Goal: Task Accomplishment & Management: Use online tool/utility

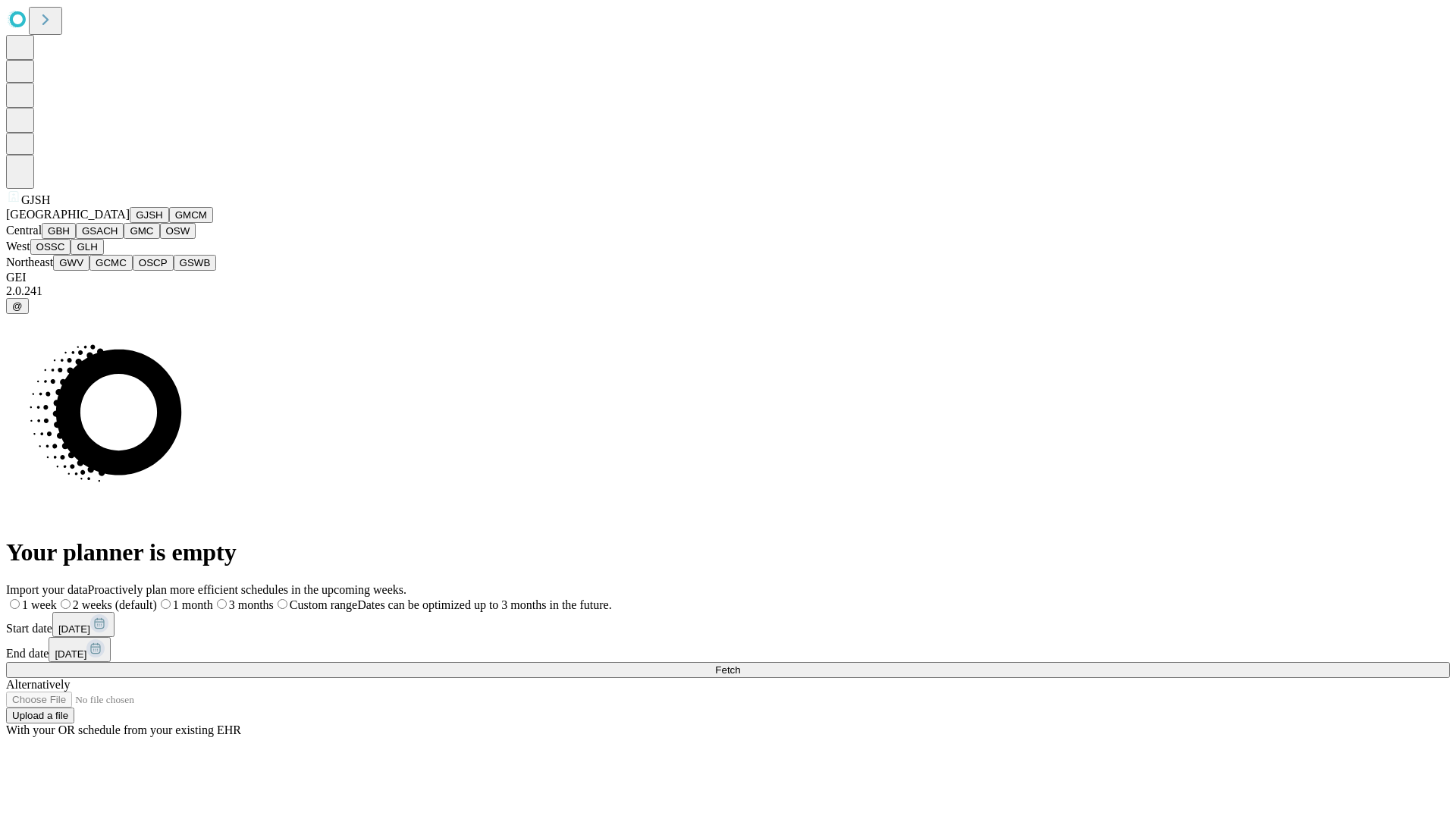
click at [129, 223] on button "GJSH" at bounding box center [149, 215] width 39 height 16
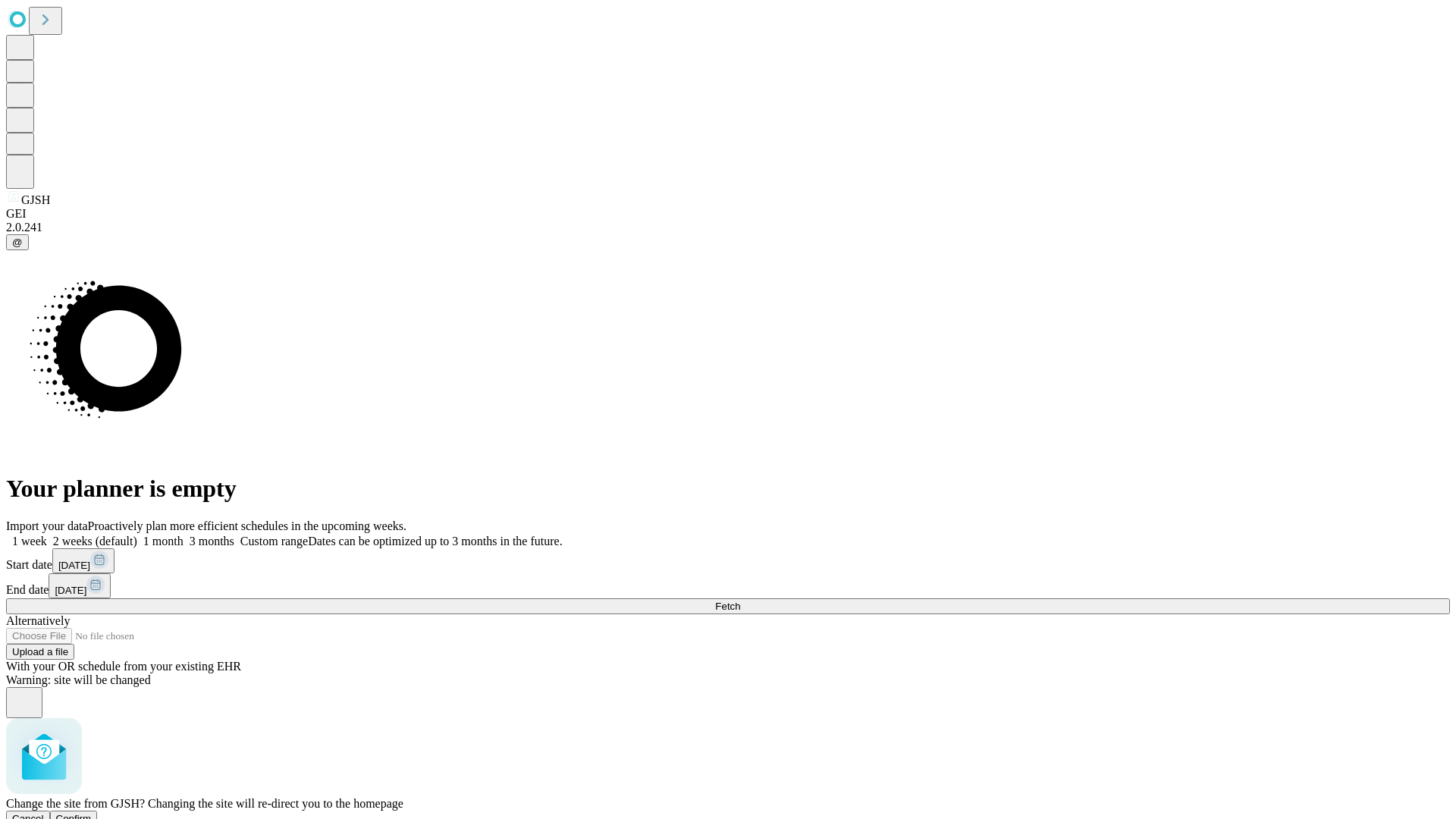
click at [92, 813] on span "Confirm" at bounding box center [74, 818] width 36 height 11
click at [184, 535] on label "1 month" at bounding box center [160, 541] width 46 height 13
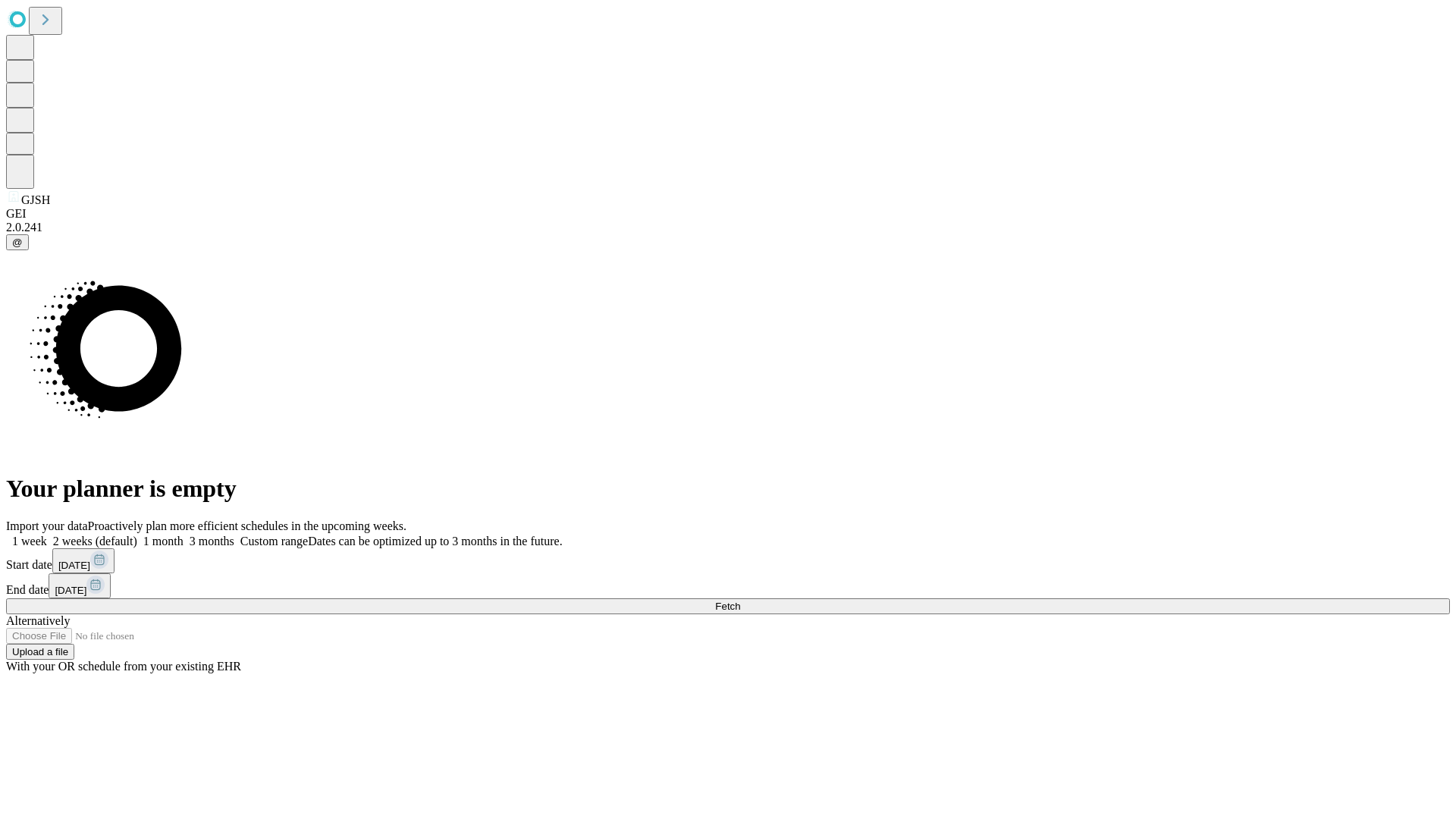
click at [740, 601] on span "Fetch" at bounding box center [727, 606] width 25 height 11
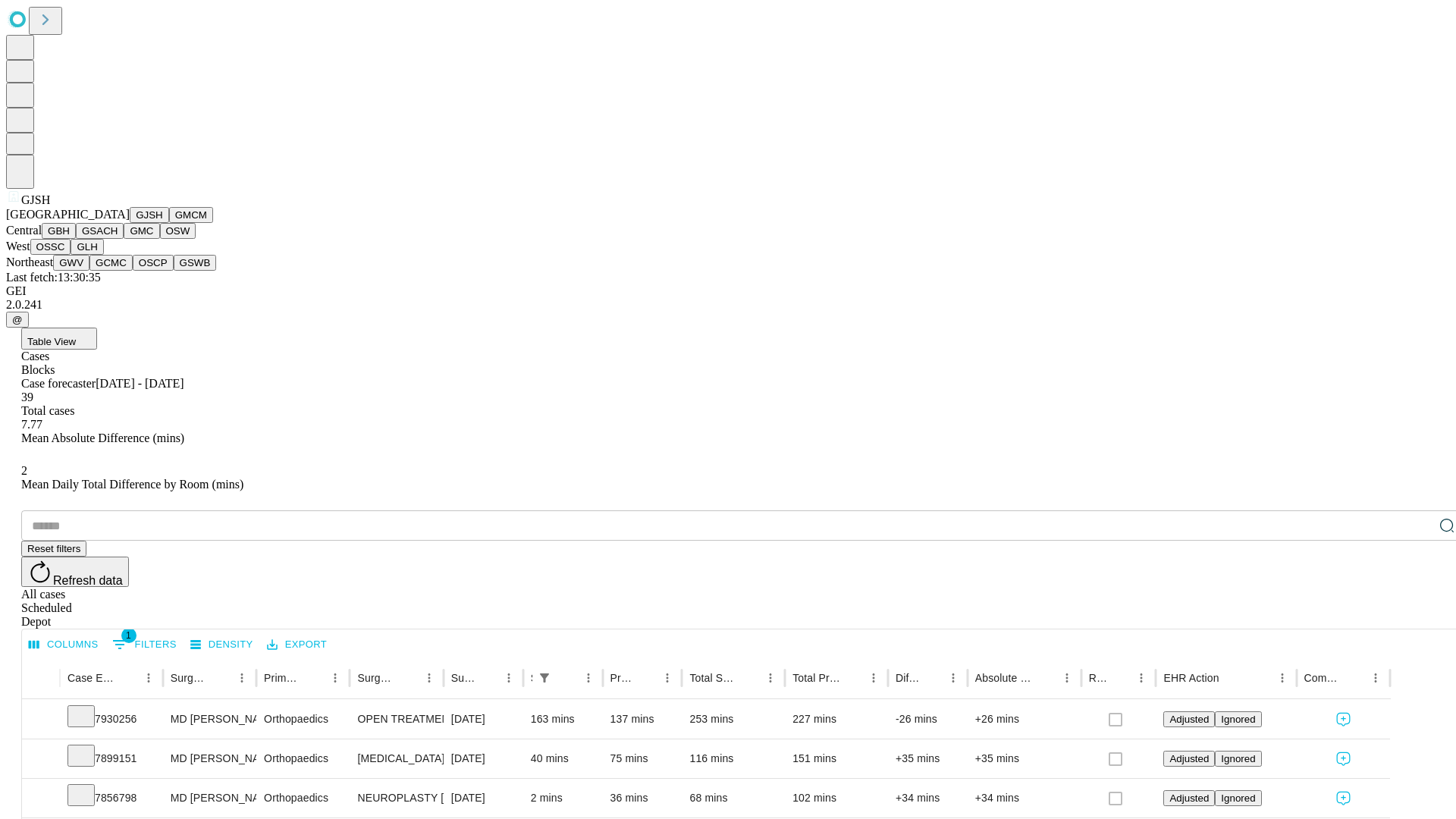
click at [169, 223] on button "GMCM" at bounding box center [192, 215] width 44 height 16
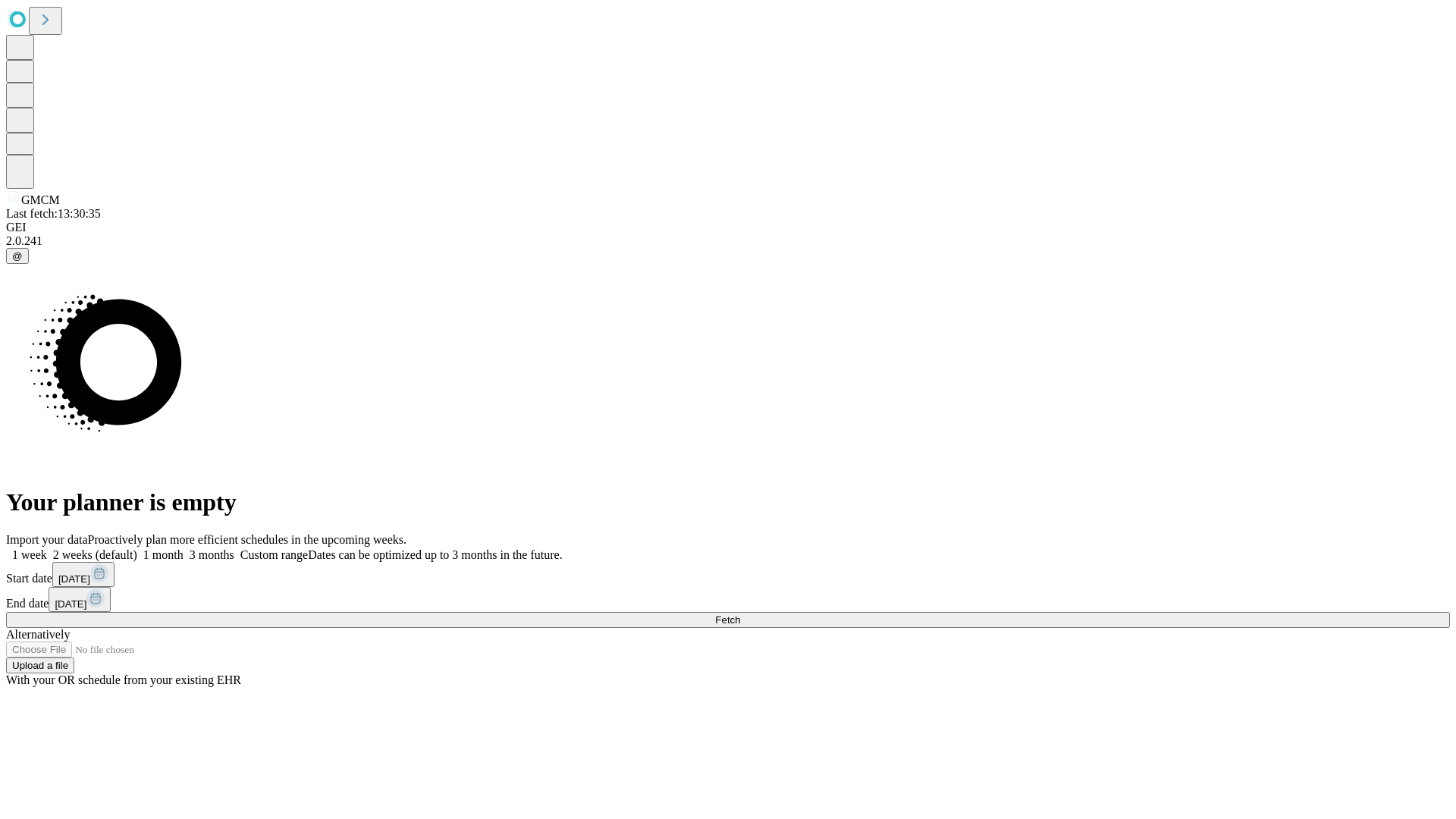
click at [184, 548] on label "1 month" at bounding box center [160, 554] width 46 height 13
click at [740, 615] on span "Fetch" at bounding box center [727, 620] width 25 height 11
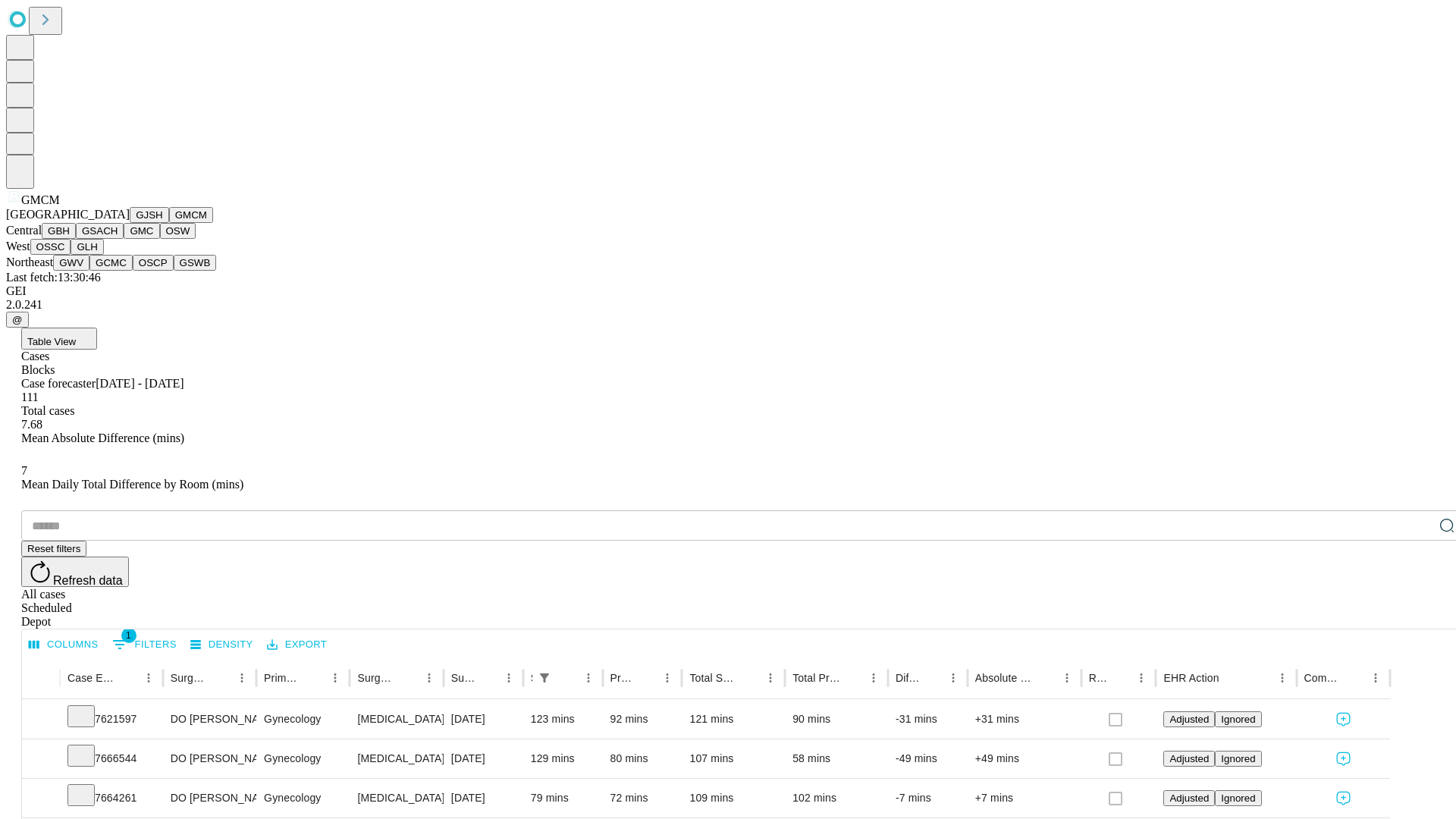
click at [76, 239] on button "GBH" at bounding box center [59, 231] width 34 height 16
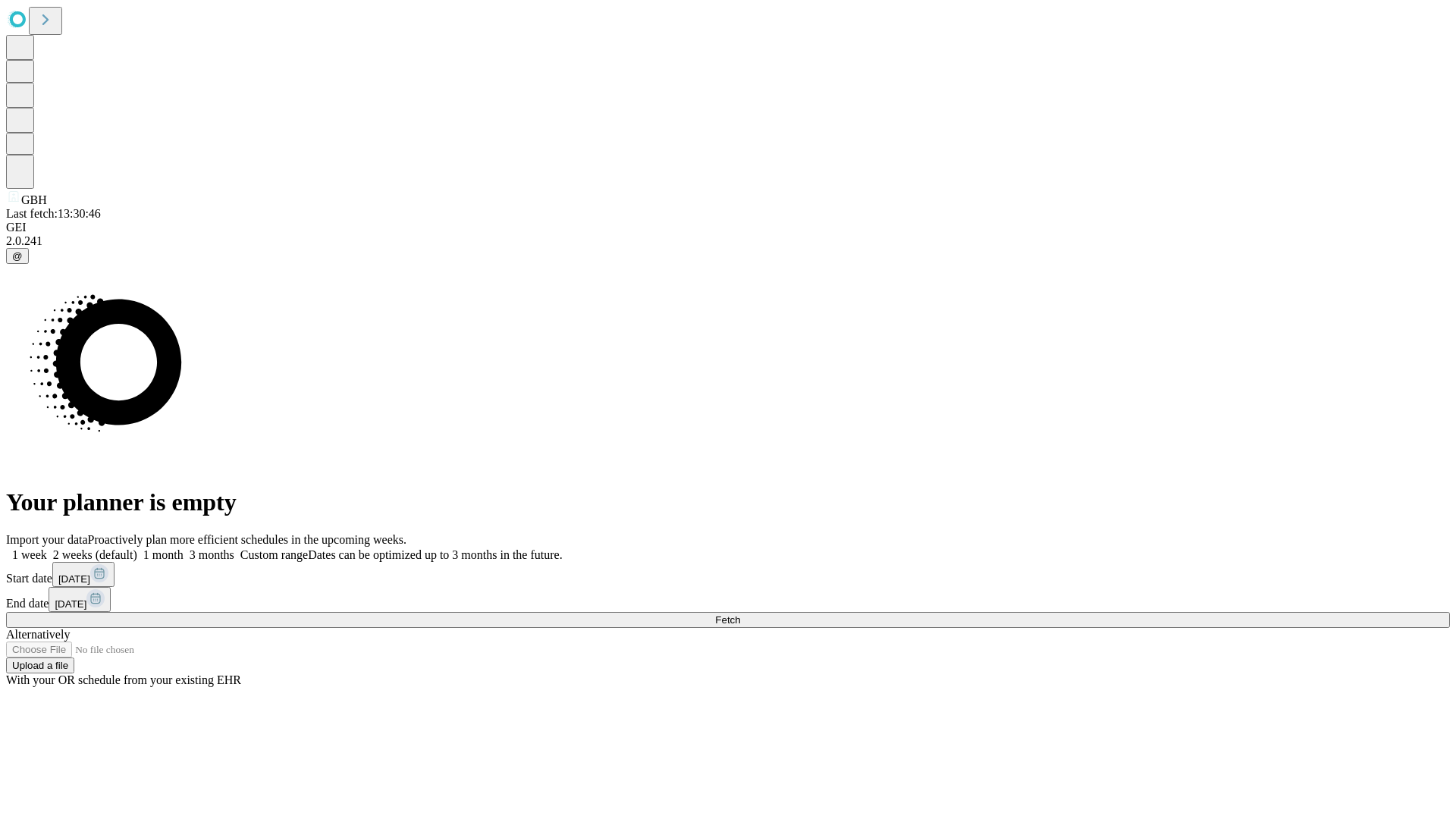
click at [184, 548] on label "1 month" at bounding box center [160, 554] width 46 height 13
click at [740, 615] on span "Fetch" at bounding box center [727, 620] width 25 height 11
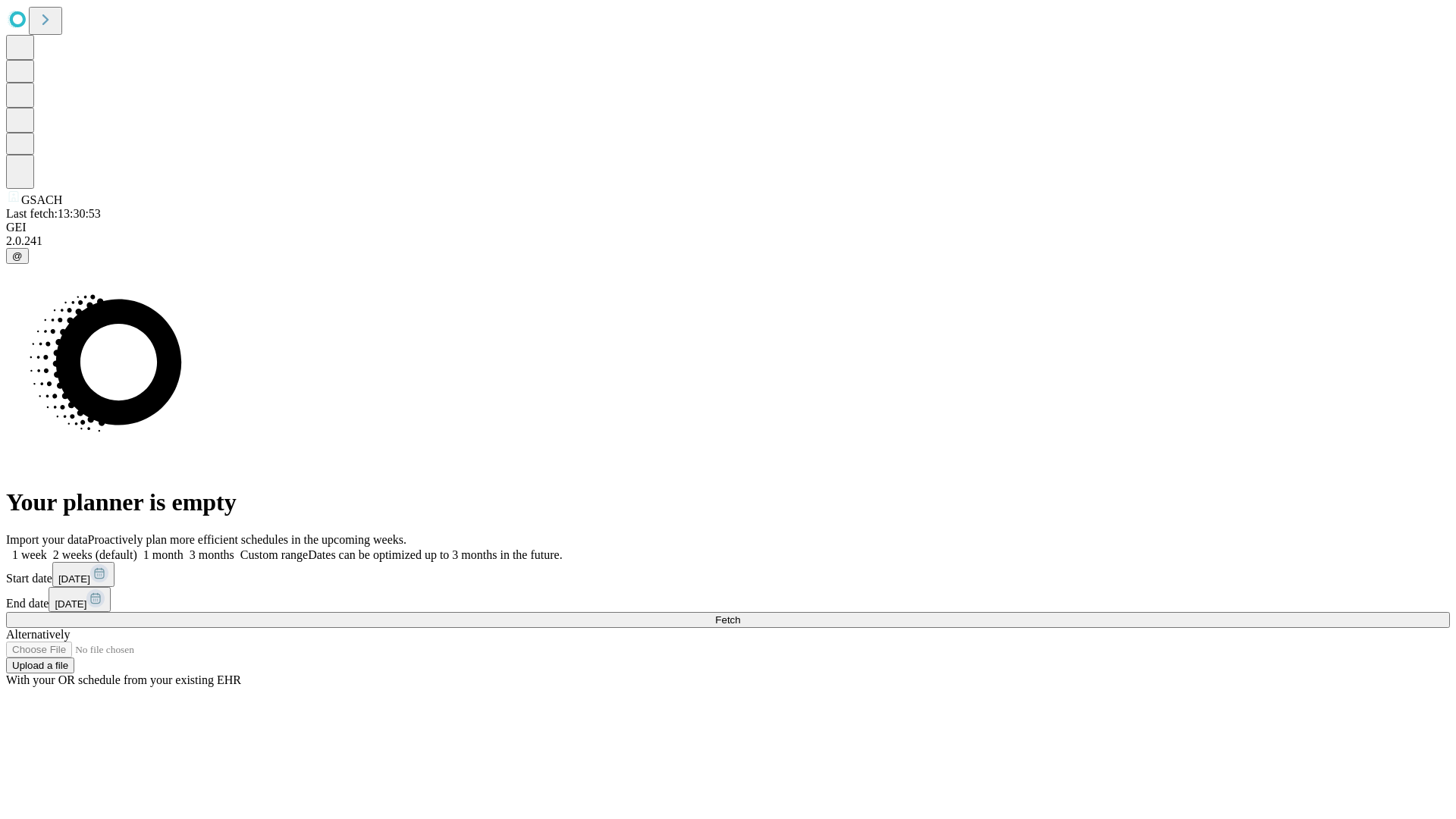
click at [184, 548] on label "1 month" at bounding box center [160, 554] width 46 height 13
click at [740, 615] on span "Fetch" at bounding box center [727, 620] width 25 height 11
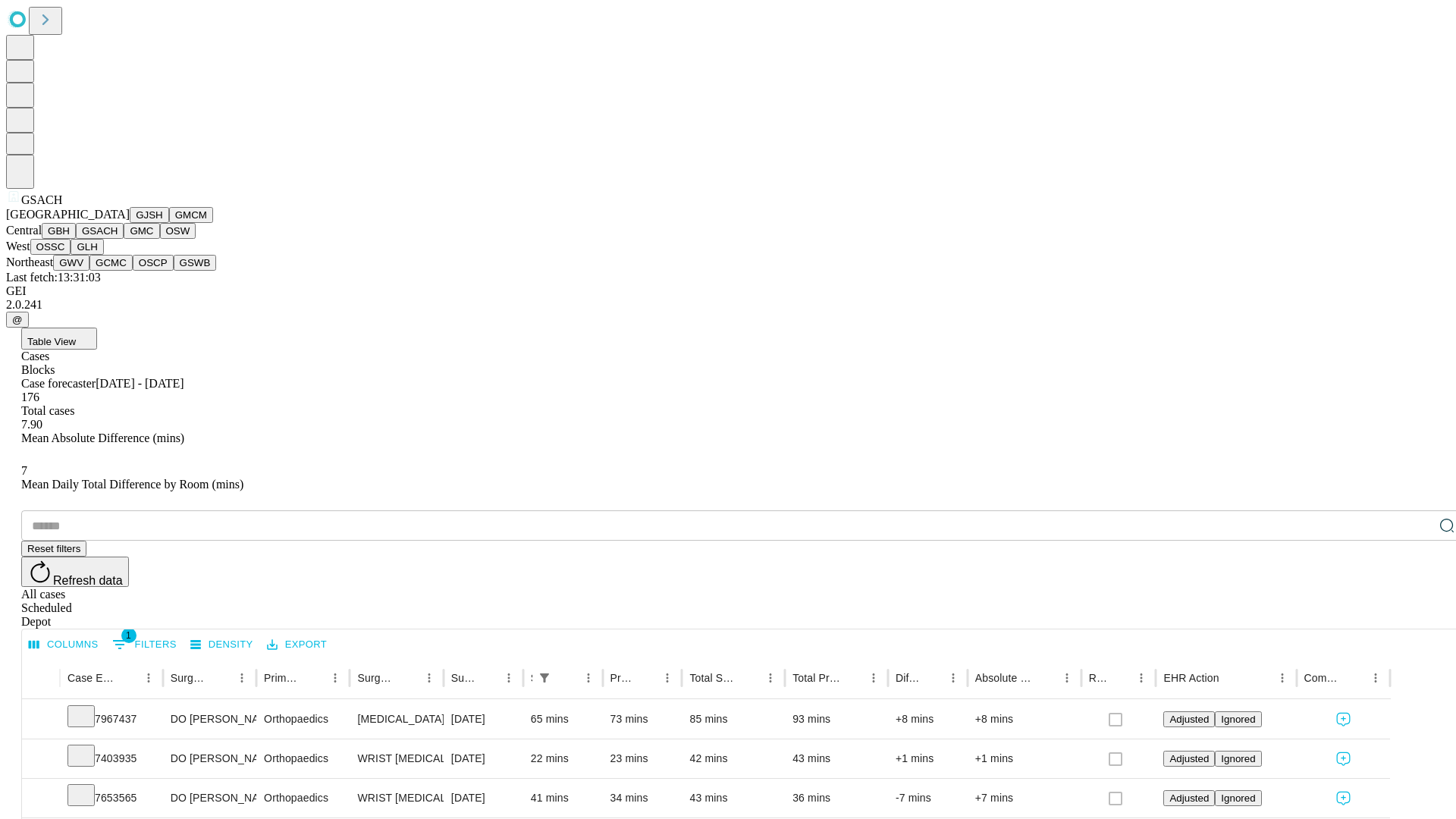
click at [123, 239] on button "GMC" at bounding box center [141, 231] width 36 height 16
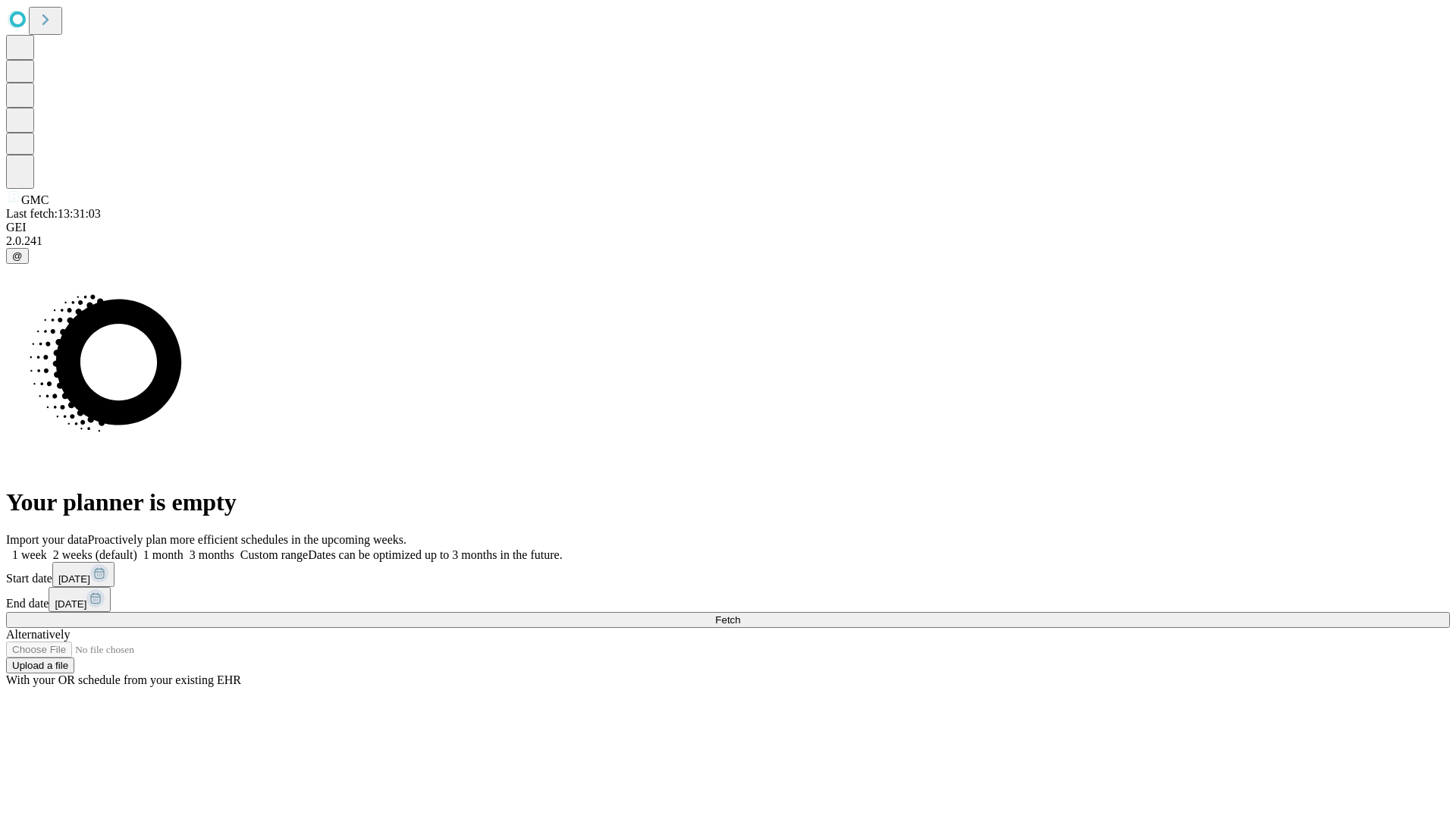
click at [184, 548] on label "1 month" at bounding box center [160, 554] width 46 height 13
click at [740, 615] on span "Fetch" at bounding box center [727, 620] width 25 height 11
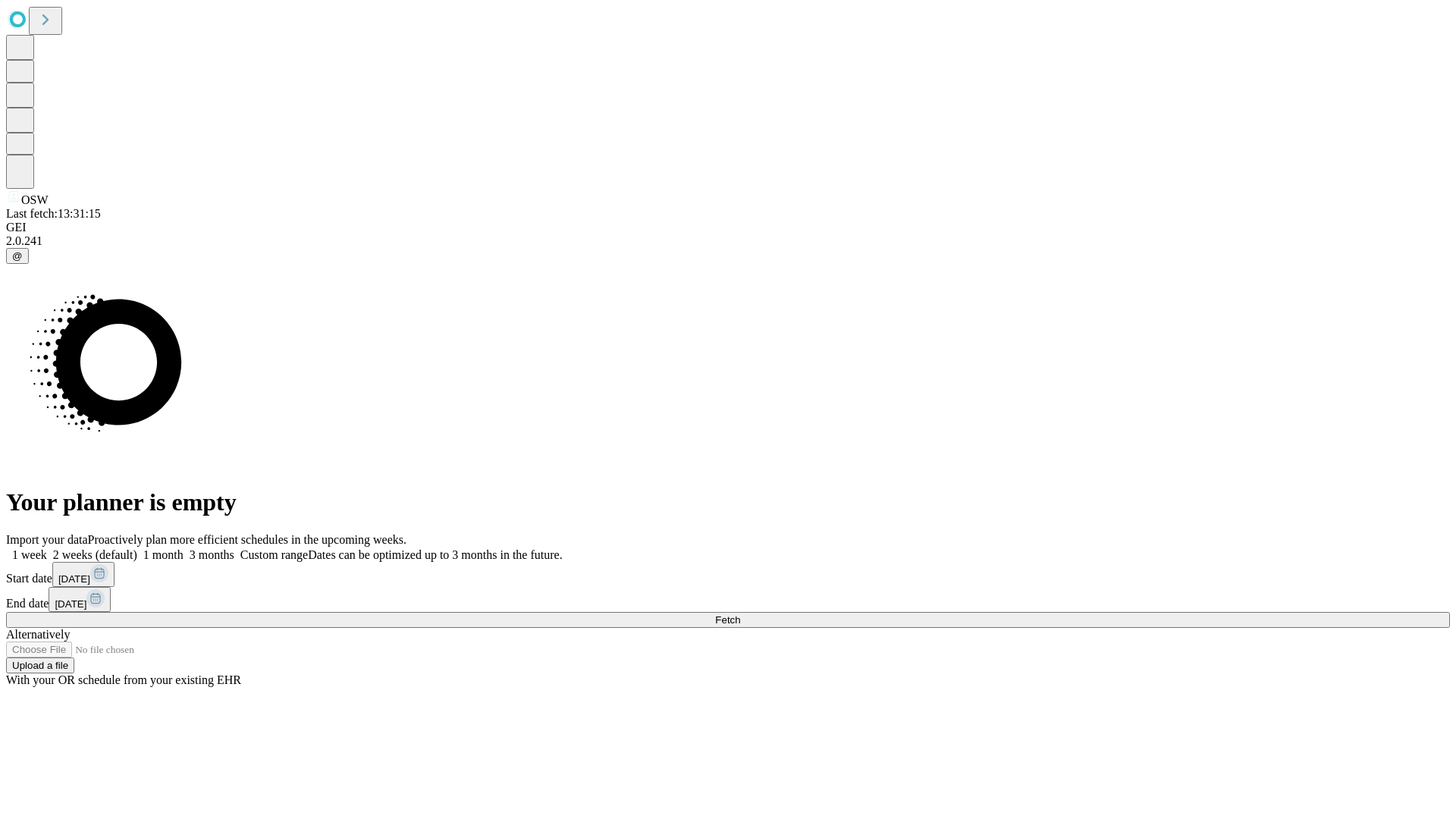
click at [184, 548] on label "1 month" at bounding box center [160, 554] width 46 height 13
click at [740, 615] on span "Fetch" at bounding box center [727, 620] width 25 height 11
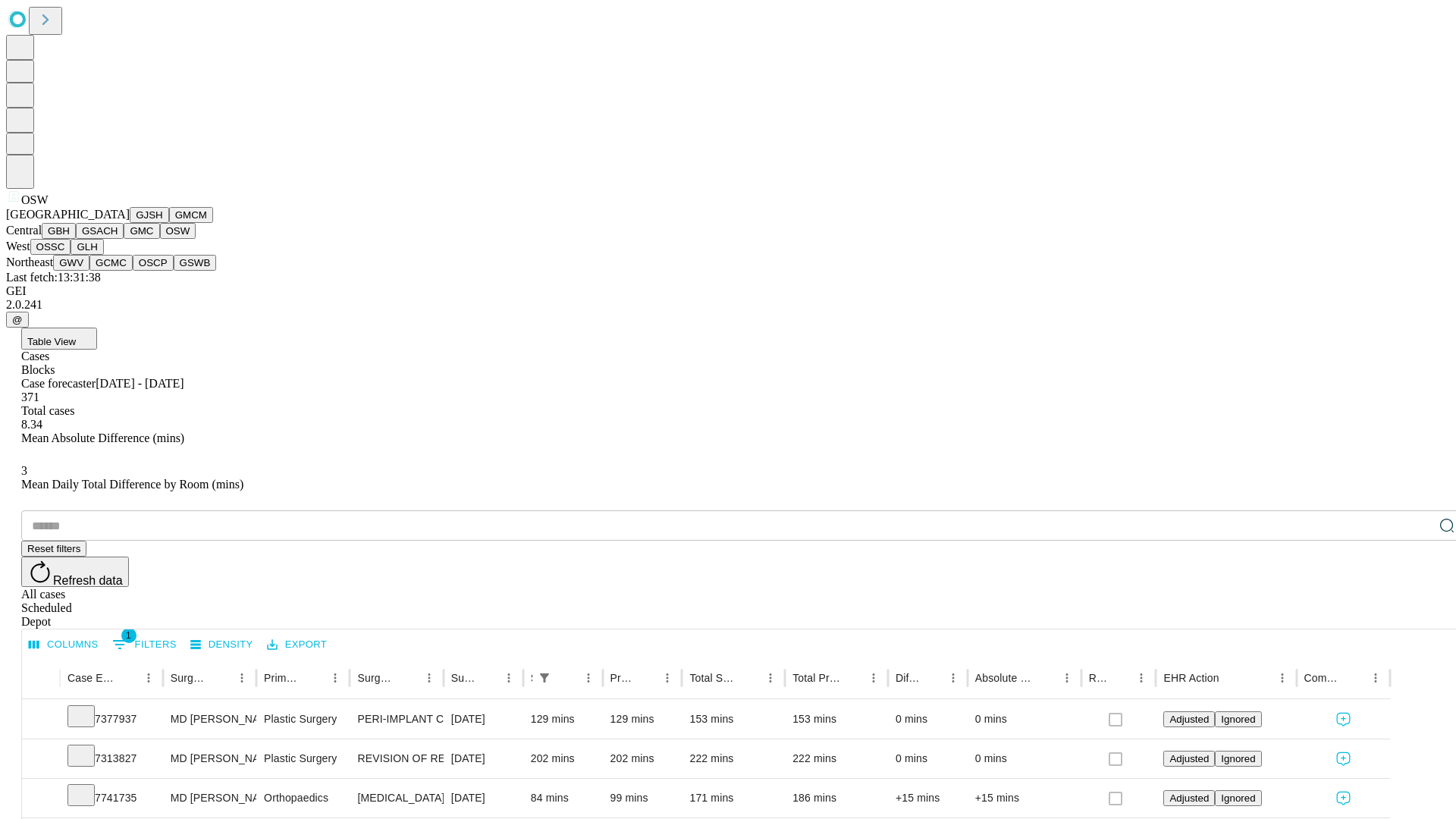
click at [72, 255] on button "OSSC" at bounding box center [51, 247] width 41 height 16
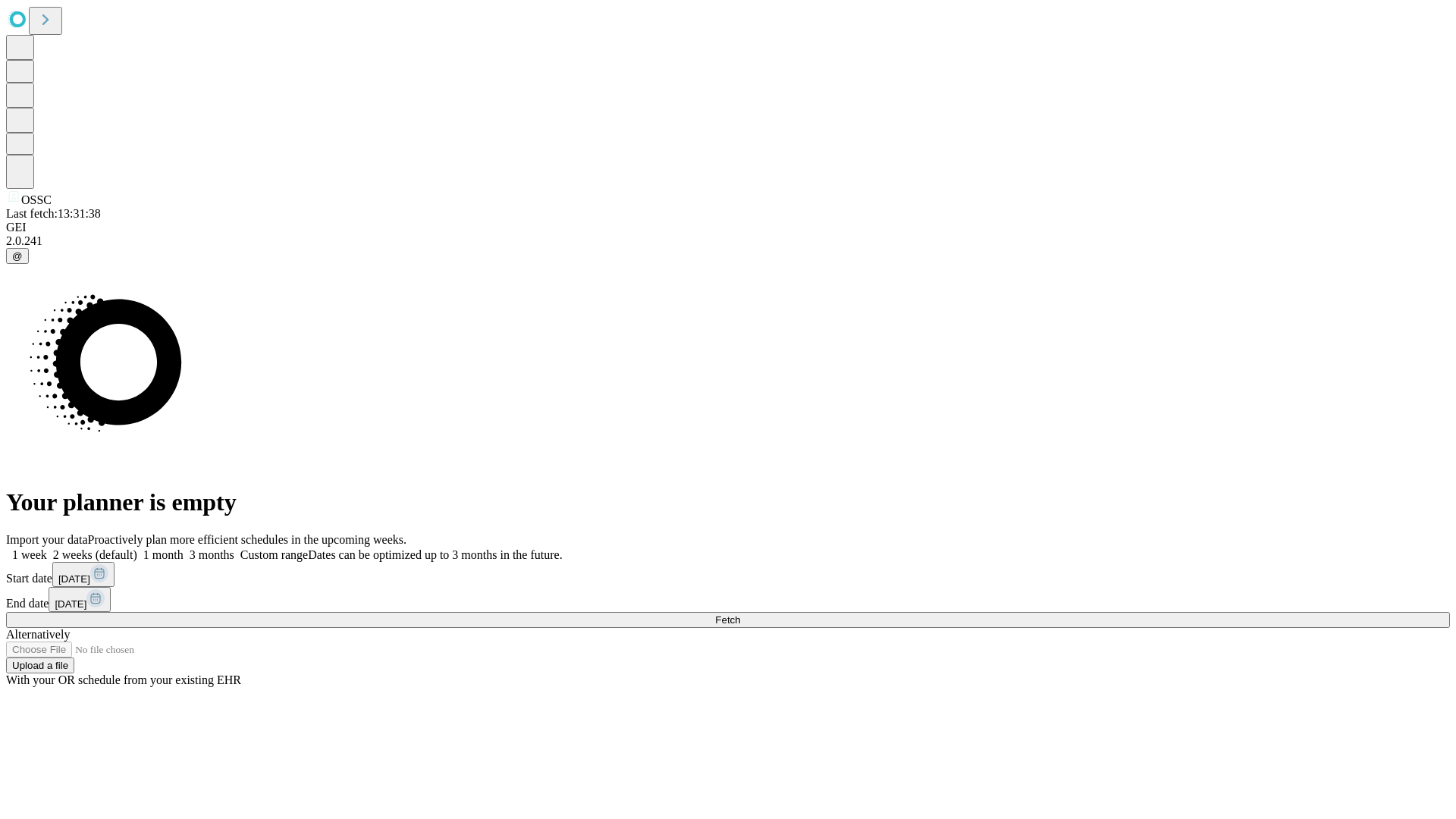
click at [740, 615] on span "Fetch" at bounding box center [727, 620] width 25 height 11
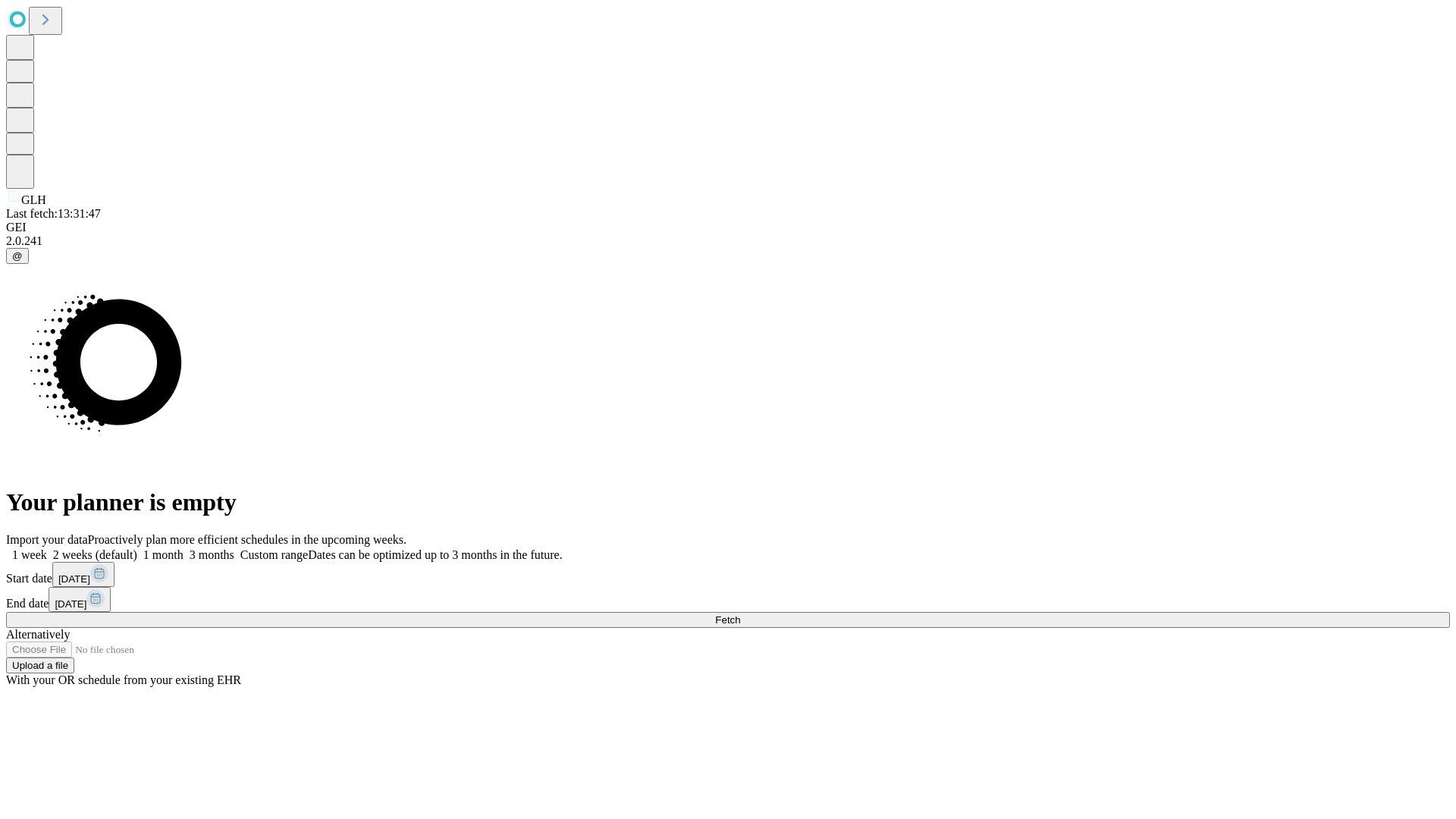
click at [740, 615] on span "Fetch" at bounding box center [727, 620] width 25 height 11
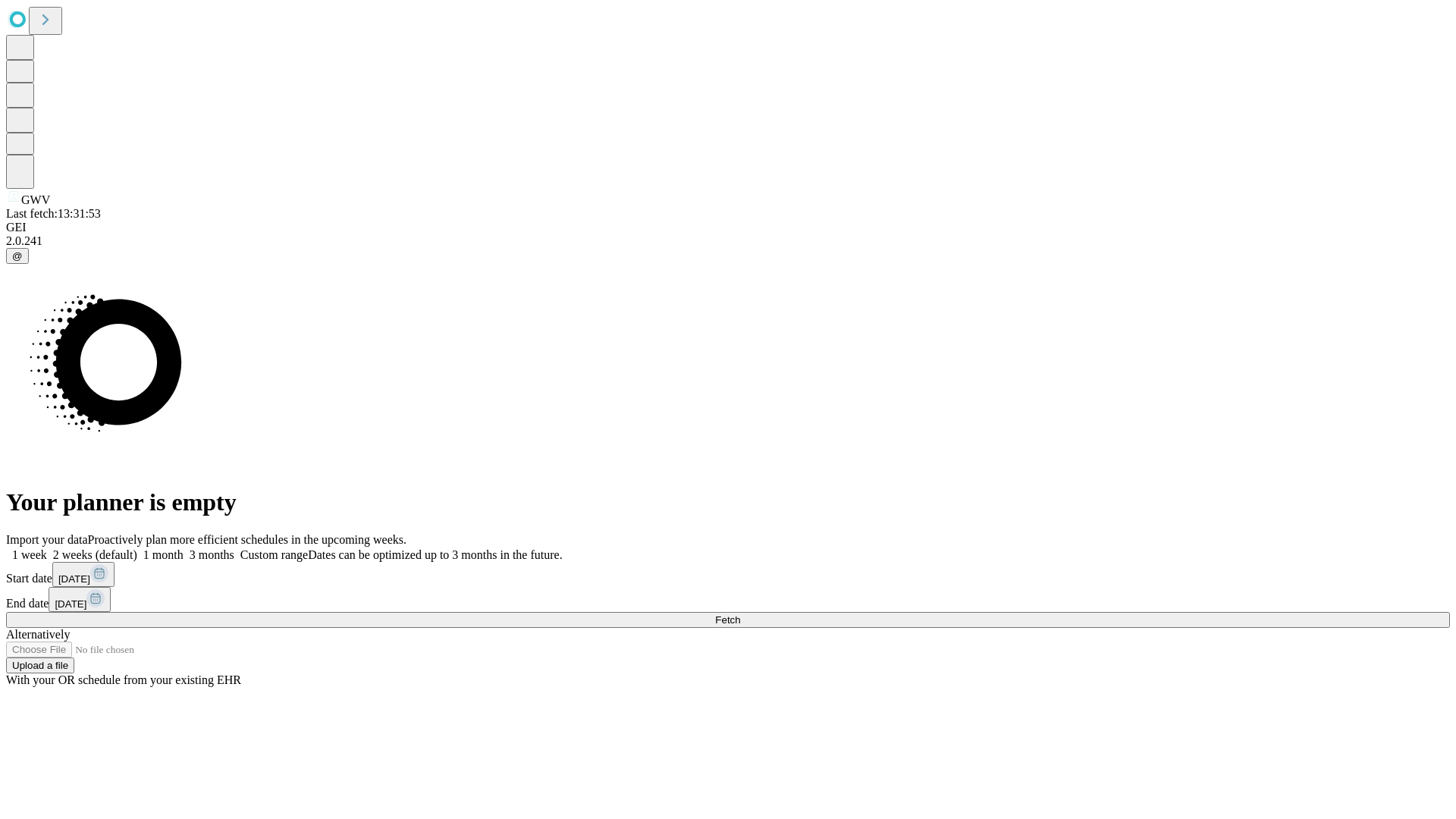
click at [740, 615] on span "Fetch" at bounding box center [727, 620] width 25 height 11
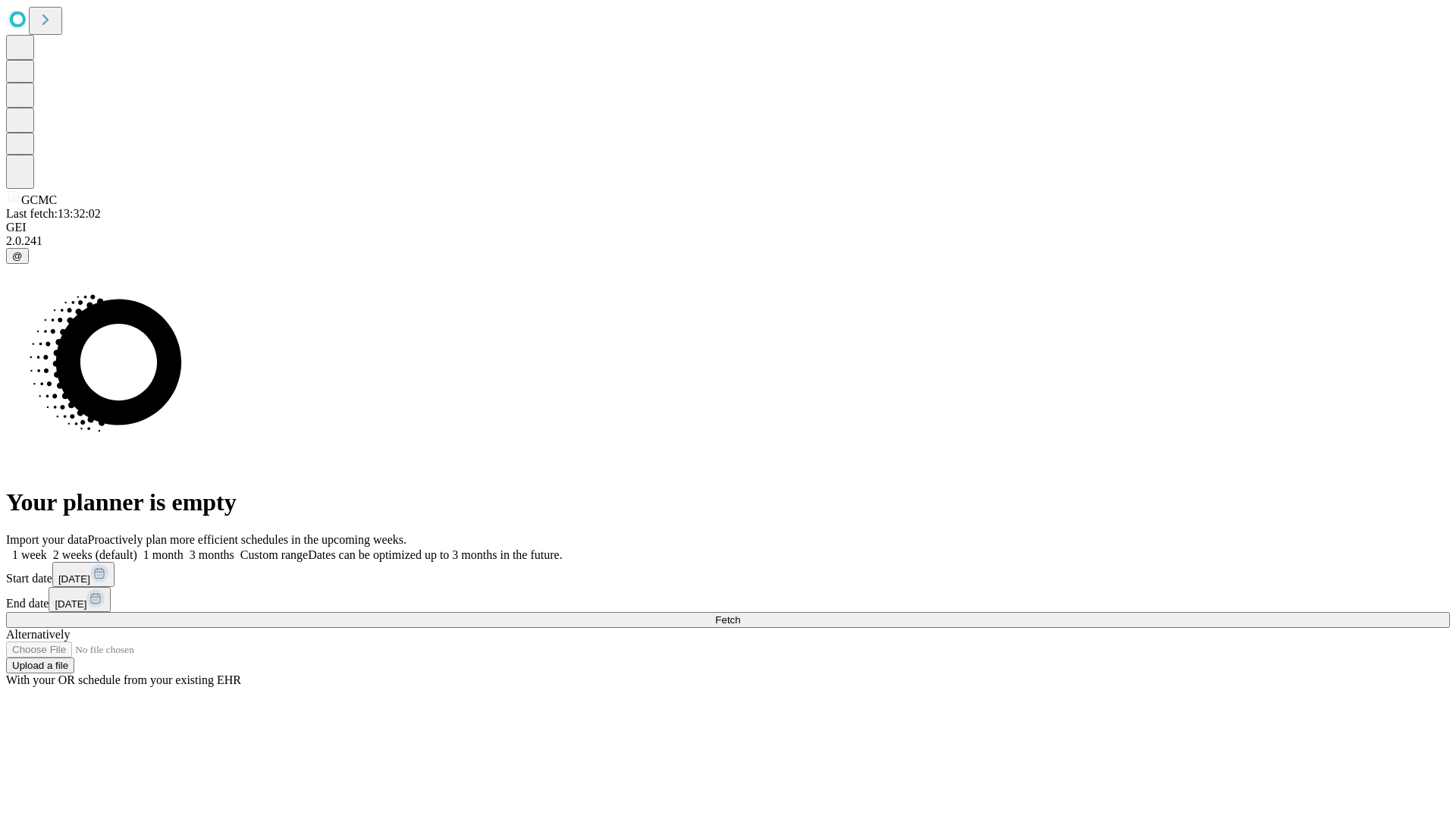
click at [740, 615] on span "Fetch" at bounding box center [727, 620] width 25 height 11
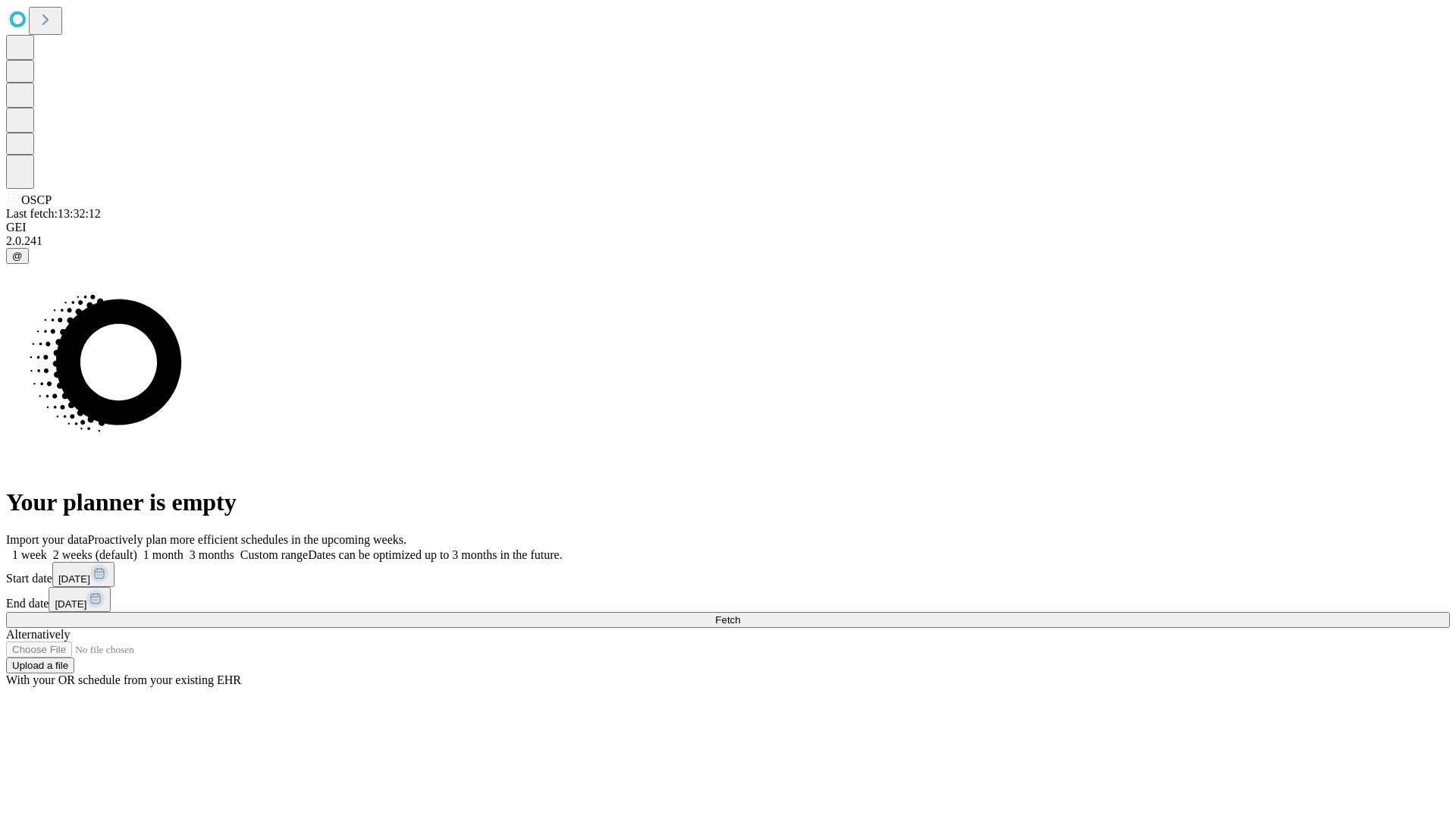
click at [740, 615] on span "Fetch" at bounding box center [727, 620] width 25 height 11
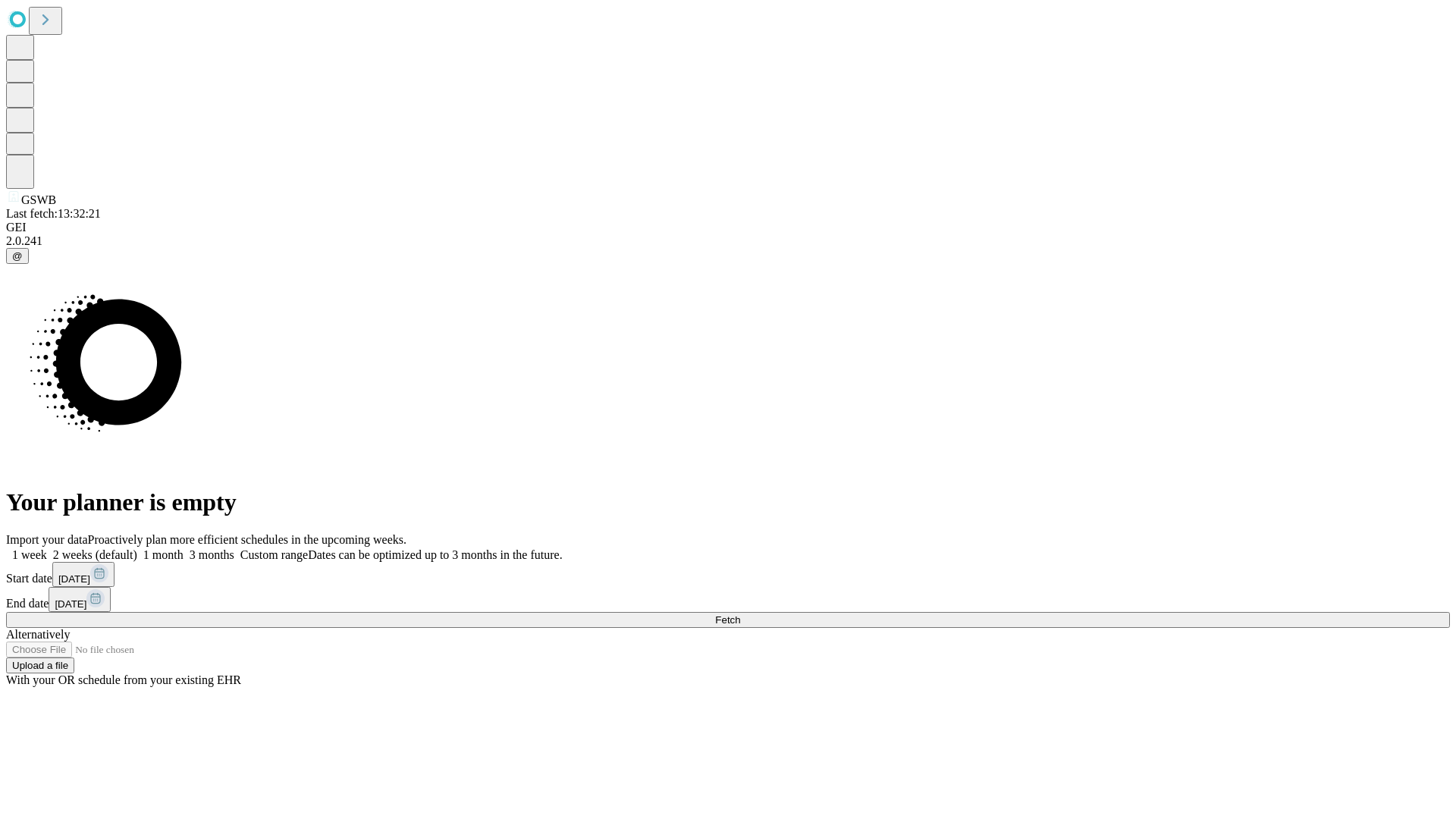
click at [184, 548] on label "1 month" at bounding box center [160, 554] width 46 height 13
click at [740, 615] on span "Fetch" at bounding box center [727, 620] width 25 height 11
